Goal: Information Seeking & Learning: Find specific page/section

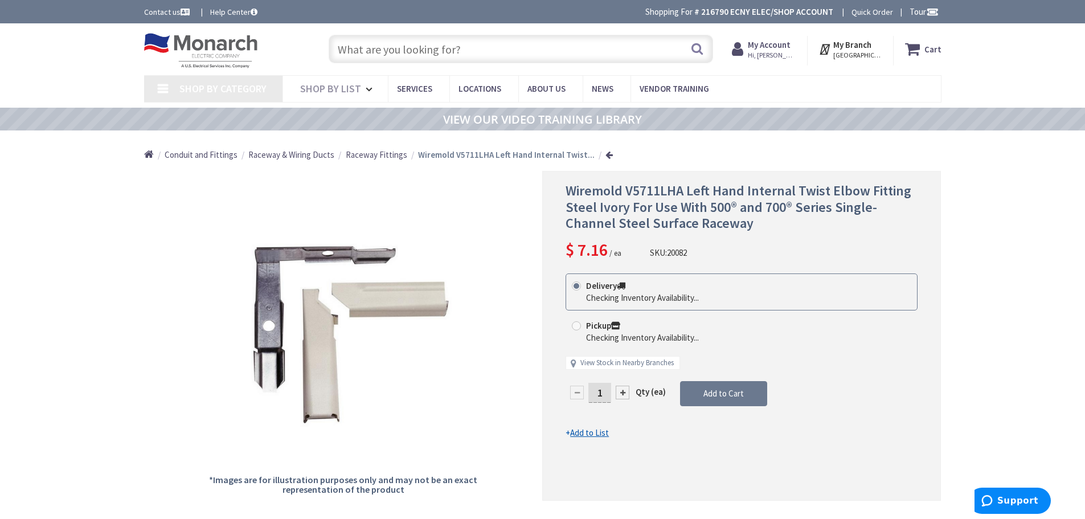
type input "[GEOGRAPHIC_DATA], [GEOGRAPHIC_DATA]"
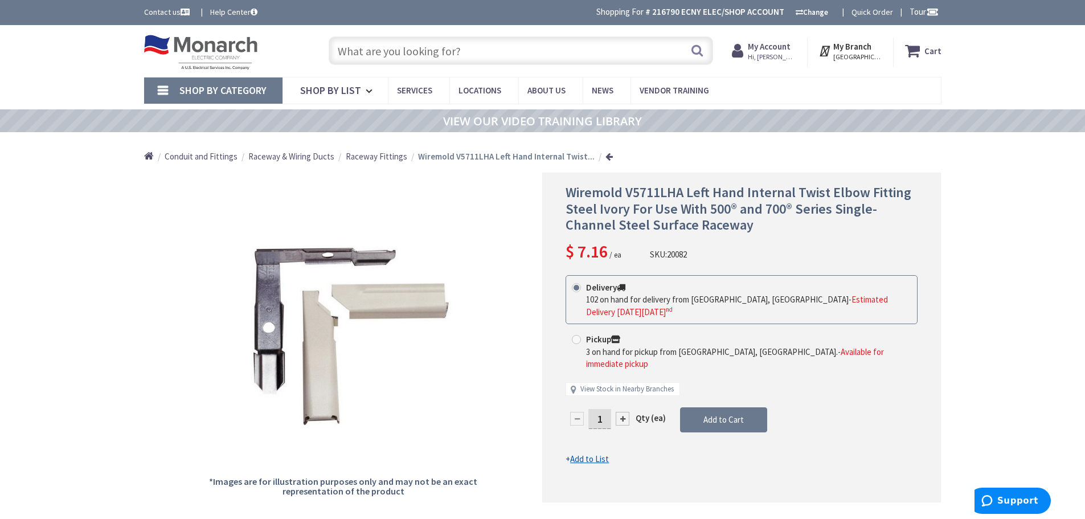
click at [386, 47] on input "text" at bounding box center [521, 50] width 384 height 28
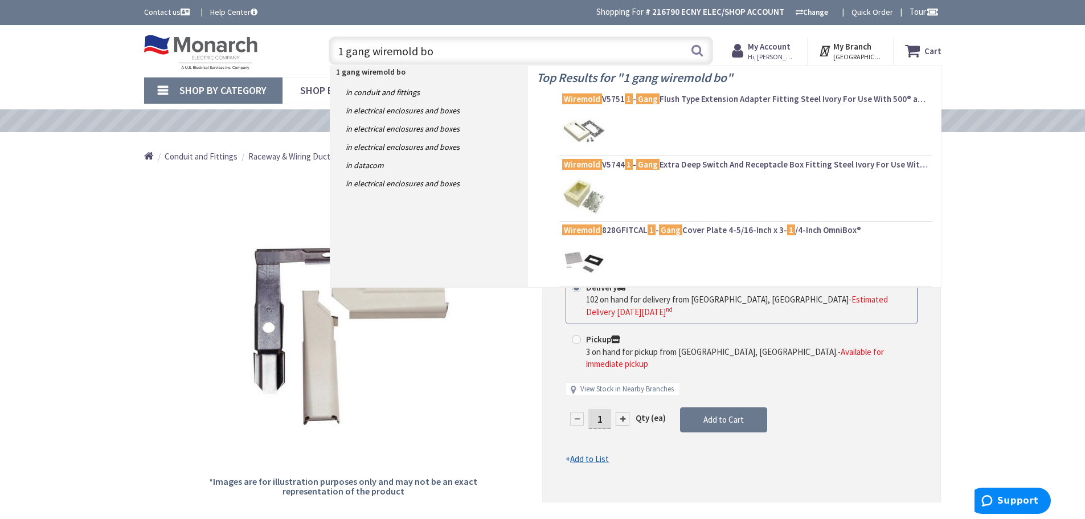
type input "1 gang wiremold box"
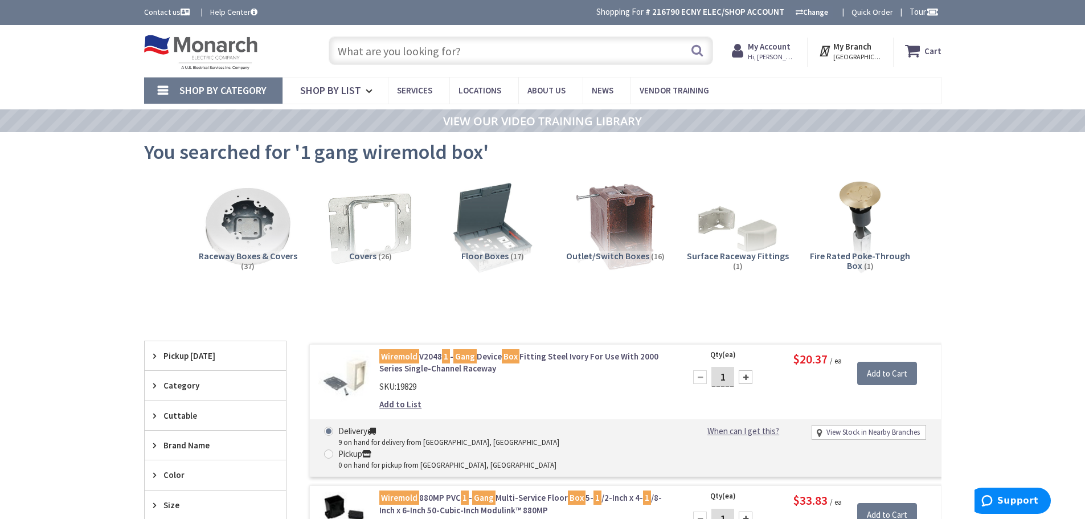
click at [375, 49] on input "text" at bounding box center [521, 50] width 384 height 28
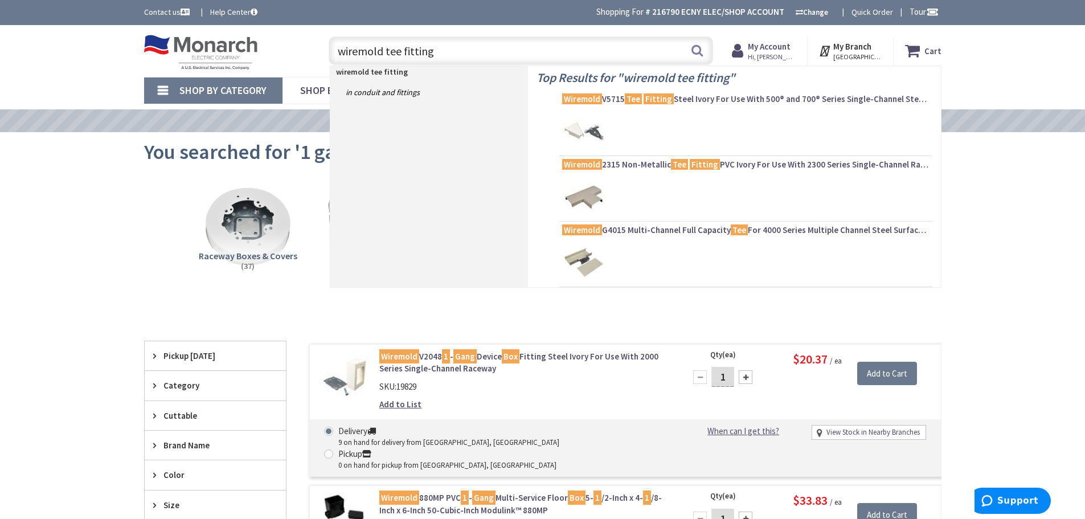
type input "wiremold tee fittings"
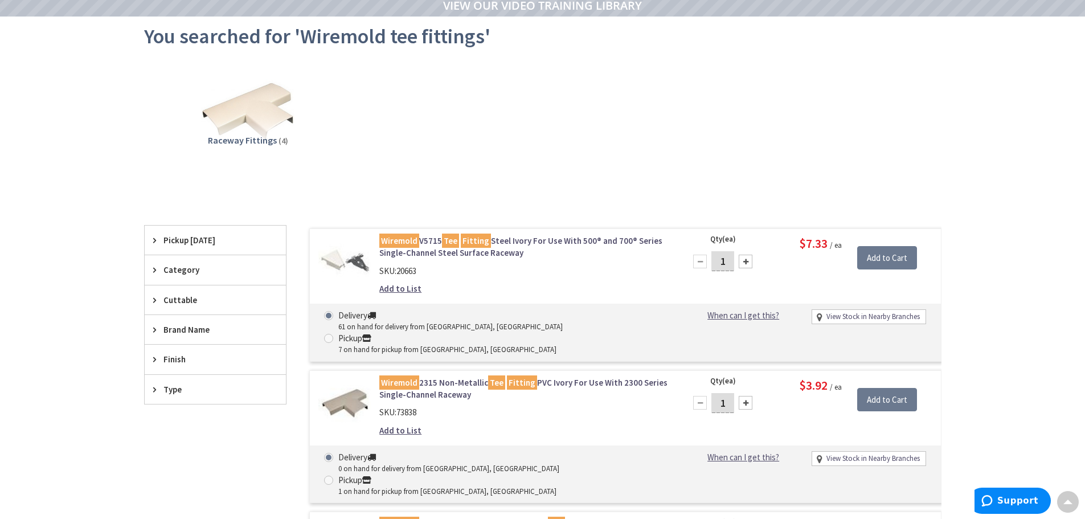
scroll to position [116, 0]
